Goal: Find specific page/section: Find specific page/section

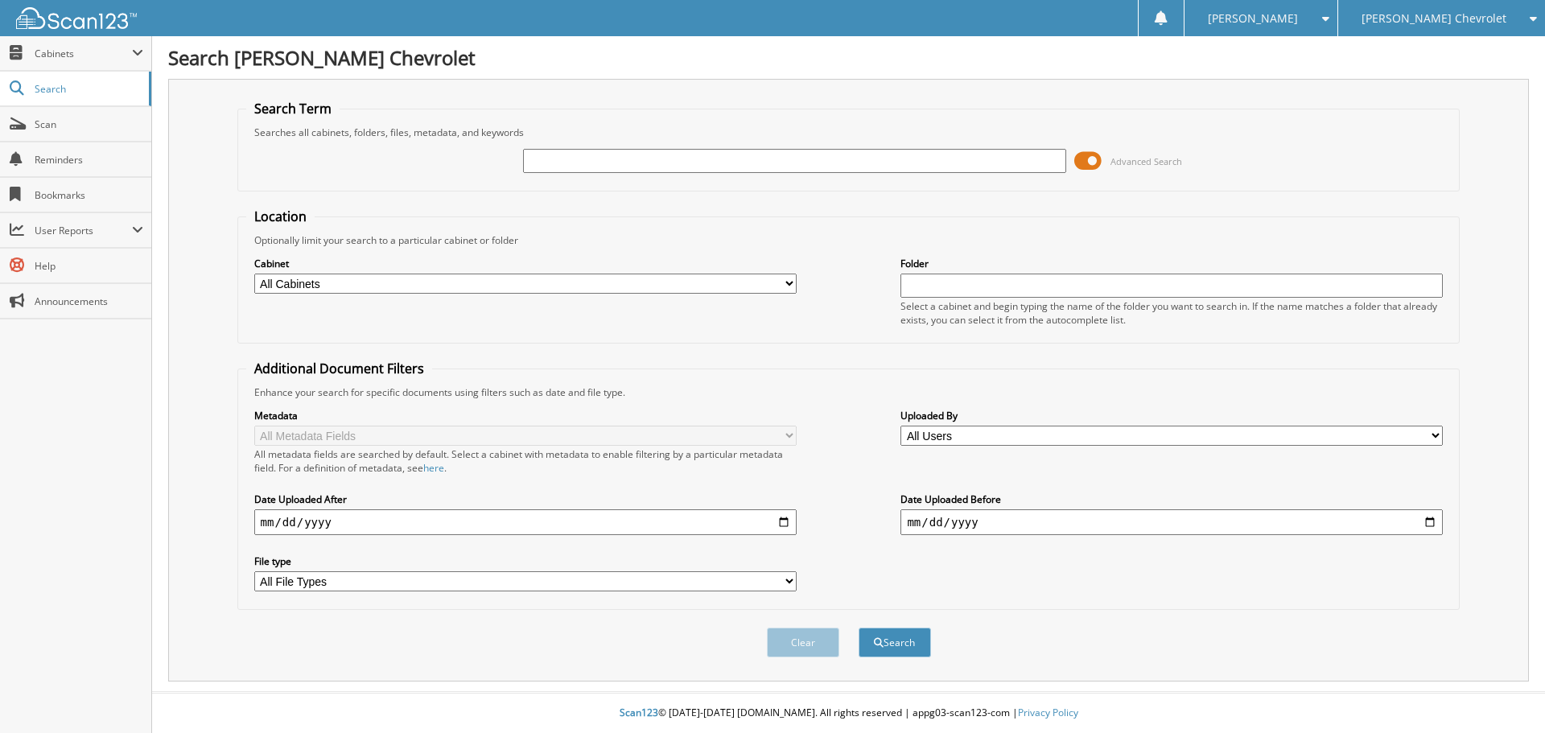
click at [633, 286] on select "All Cabinets CAR DEALS PARTS SERVICE RO" at bounding box center [525, 284] width 542 height 20
select select "21807"
click at [254, 274] on select "All Cabinets CAR DEALS PARTS SERVICE RO" at bounding box center [525, 284] width 542 height 20
click at [947, 286] on input "text" at bounding box center [1171, 286] width 542 height 24
click at [819, 157] on input "text" at bounding box center [794, 161] width 542 height 24
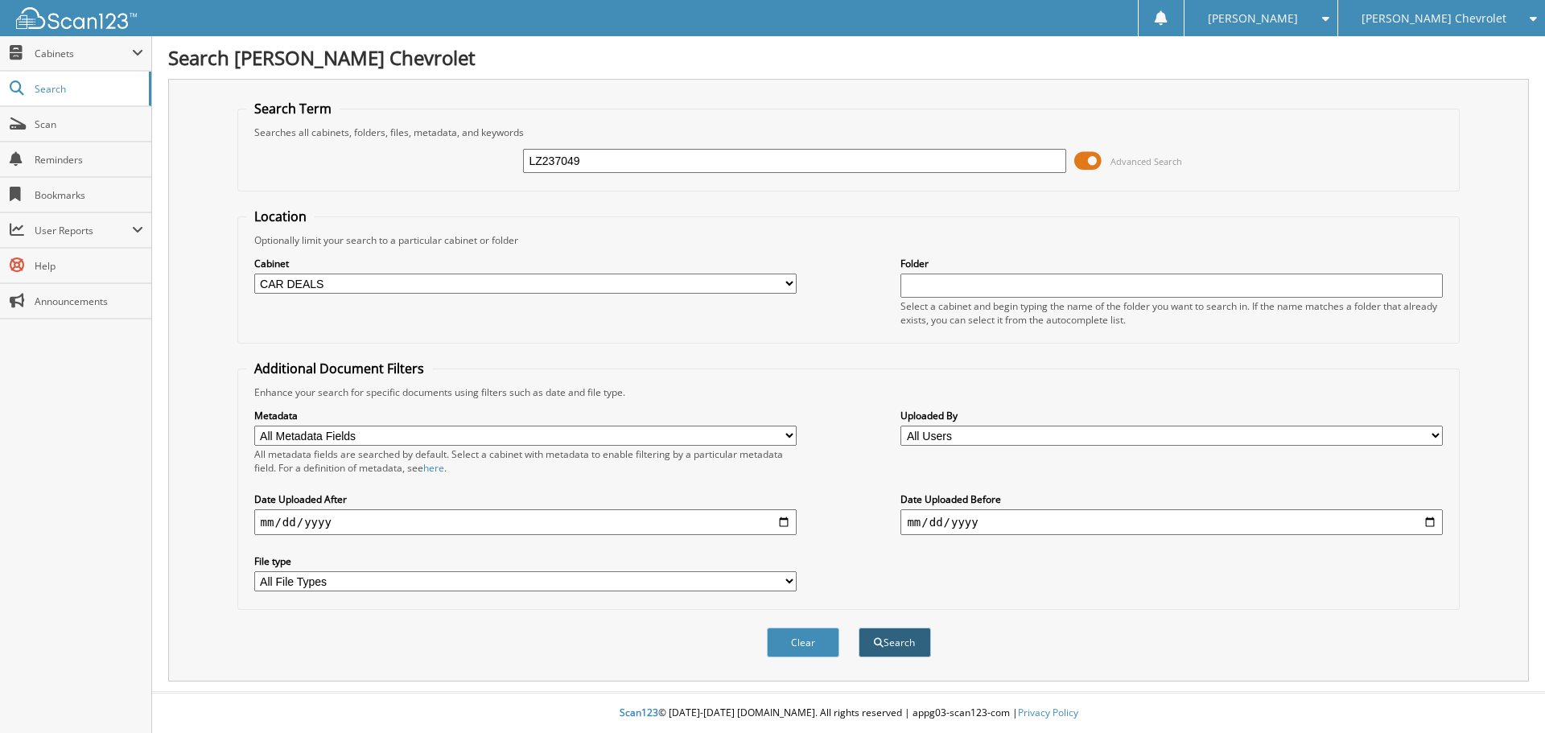
type input "LZ237049"
click at [924, 642] on button "Search" at bounding box center [895, 643] width 72 height 30
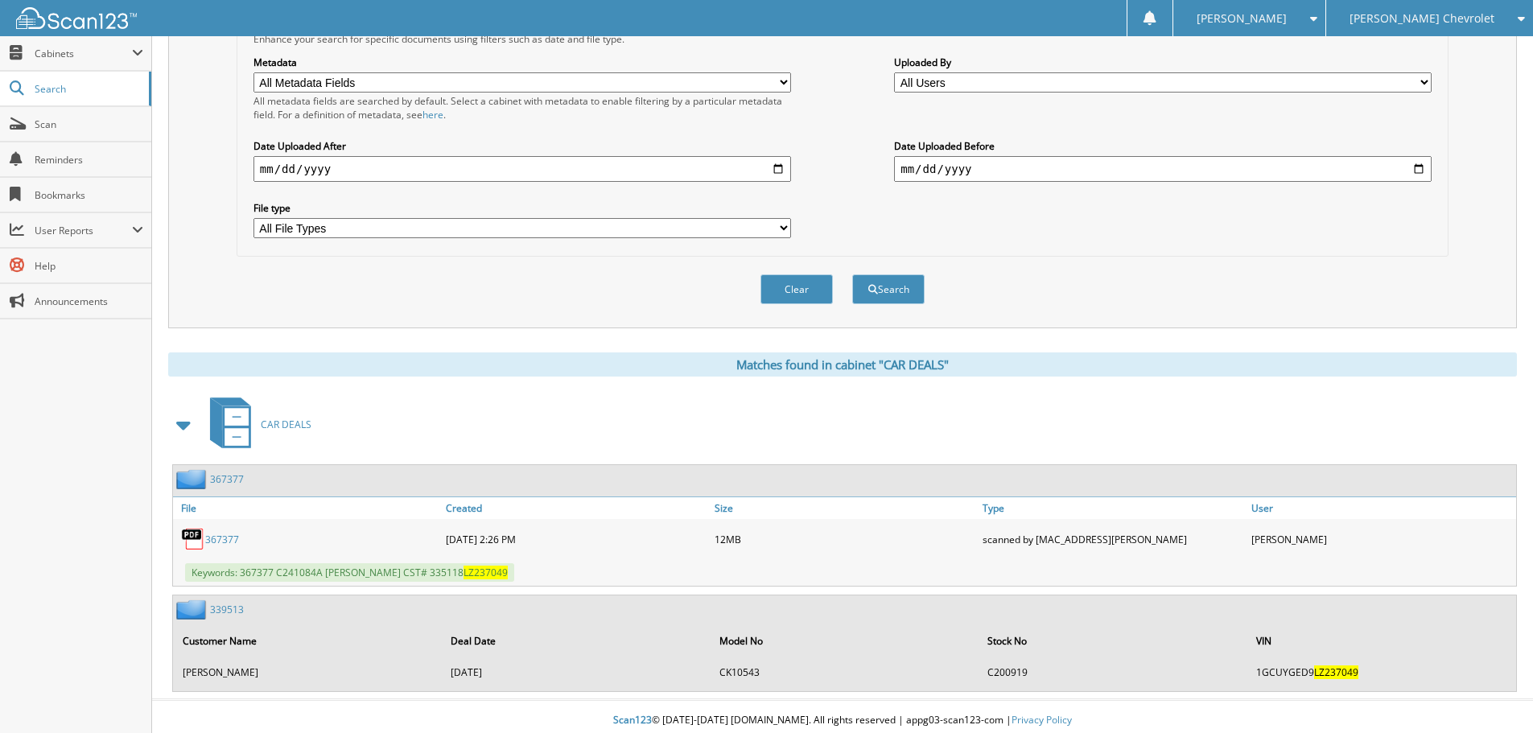
scroll to position [361, 0]
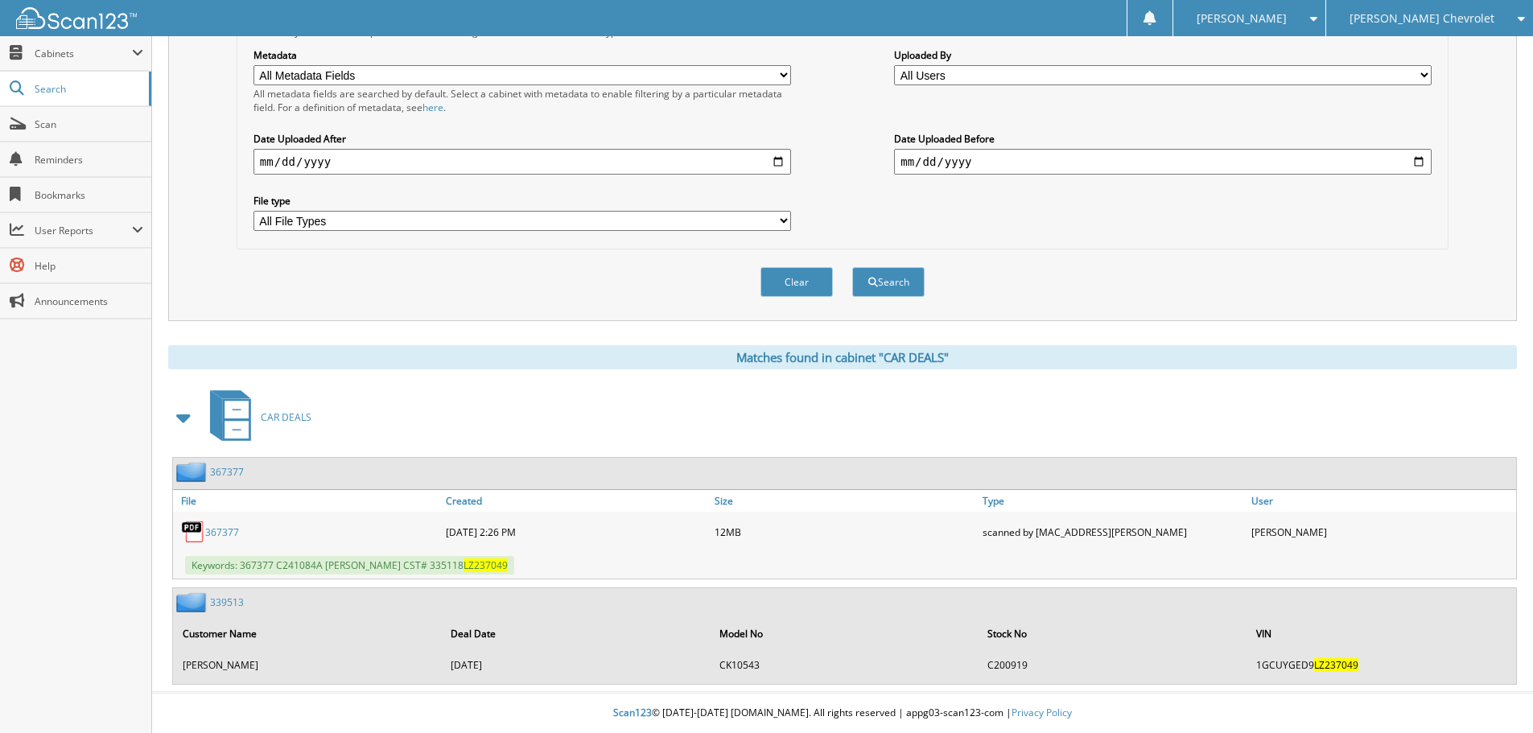
click at [229, 468] on link "367377" at bounding box center [227, 472] width 34 height 14
